Goal: Navigation & Orientation: Find specific page/section

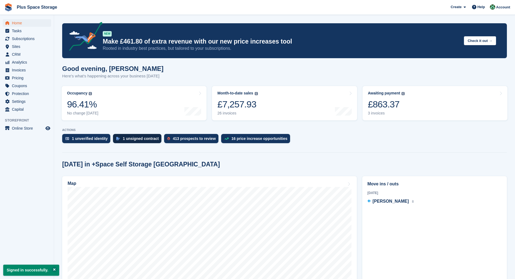
click at [145, 138] on div "1 unsigned contract" at bounding box center [141, 138] width 36 height 4
click at [97, 136] on div "1 unverified identity" at bounding box center [86, 138] width 48 height 9
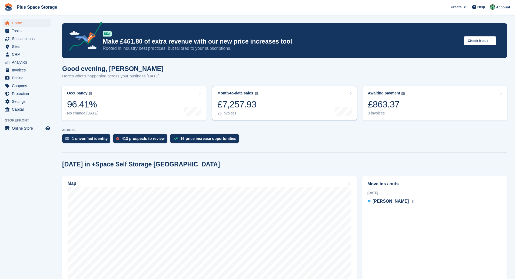
click at [315, 111] on link "Month-to-date sales The sum of all finalised invoices generated this month to d…" at bounding box center [284, 103] width 145 height 34
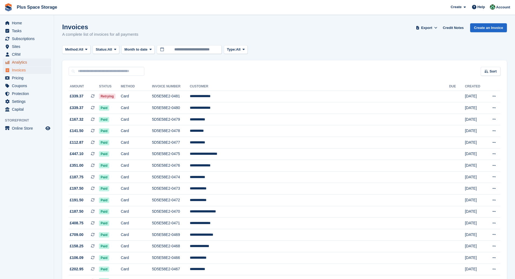
click at [26, 63] on span "Analytics" at bounding box center [28, 62] width 32 height 8
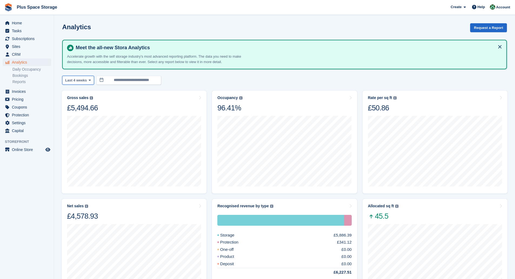
click at [89, 79] on icon at bounding box center [90, 80] width 2 height 4
click at [86, 79] on button "Last 4 weeks" at bounding box center [78, 80] width 32 height 9
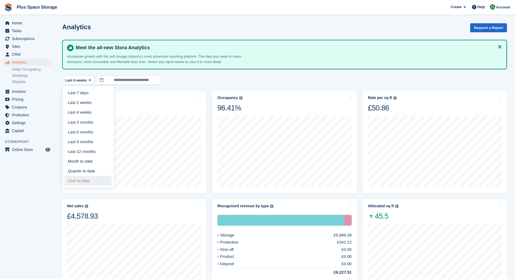
click at [92, 176] on link "Year to date" at bounding box center [88, 181] width 47 height 10
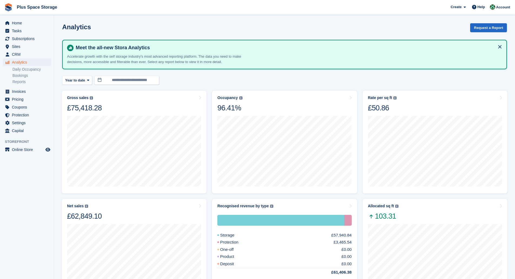
click at [14, 27] on ul "Home" at bounding box center [27, 23] width 54 height 8
click at [14, 26] on span "Home" at bounding box center [28, 23] width 32 height 8
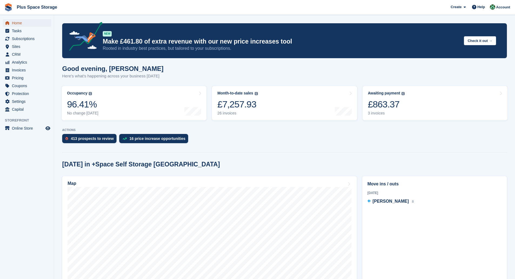
click at [32, 21] on span "Home" at bounding box center [28, 23] width 32 height 8
click at [410, 96] on link "Awaiting payment The total outstanding balance on all open invoices. £863.37 3 …" at bounding box center [434, 103] width 145 height 34
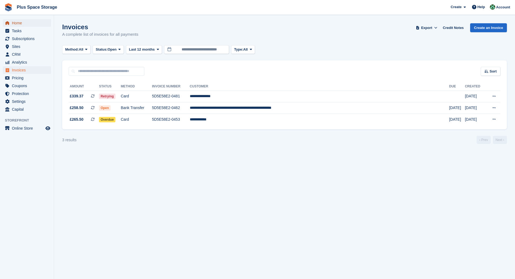
click at [20, 24] on span "Home" at bounding box center [28, 23] width 32 height 8
